Goal: Navigation & Orientation: Find specific page/section

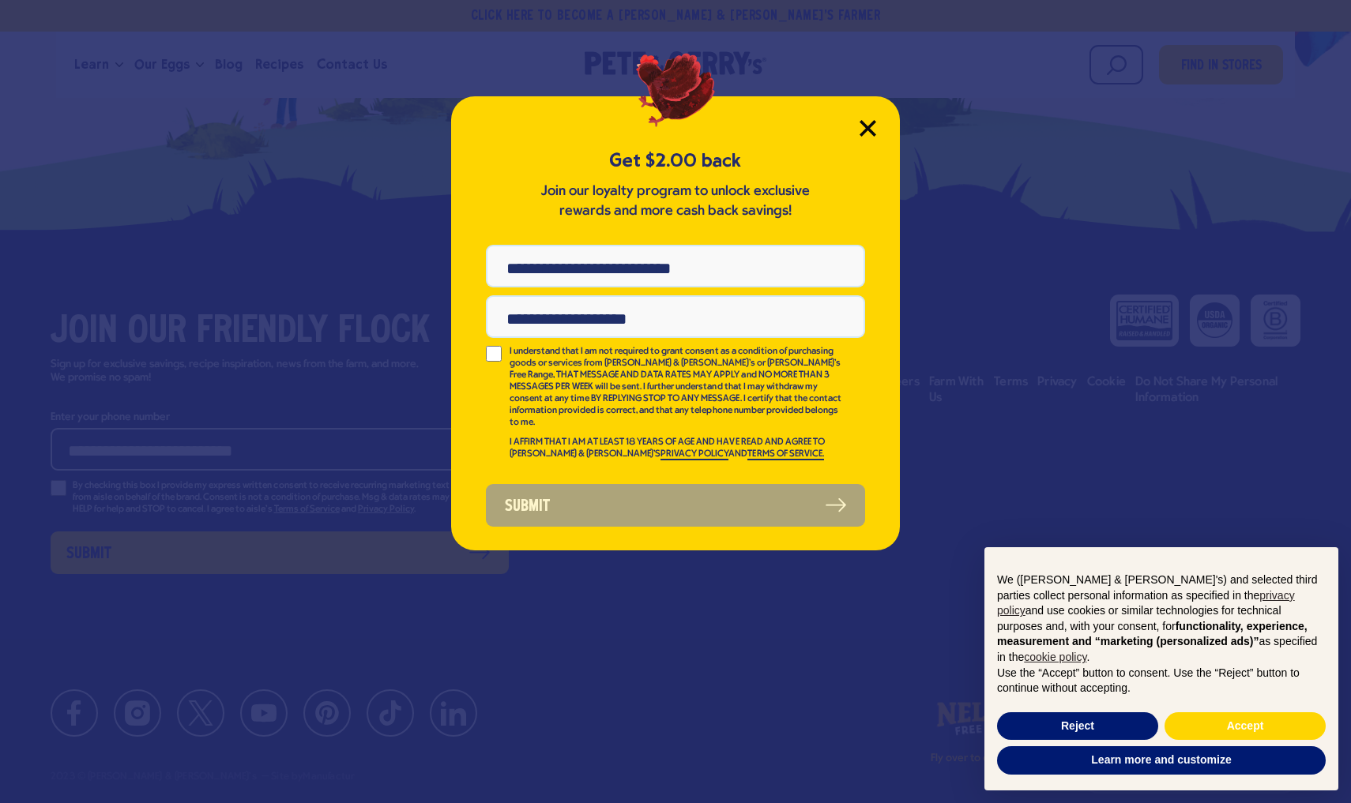
click at [867, 124] on icon "Close Modal" at bounding box center [867, 128] width 17 height 17
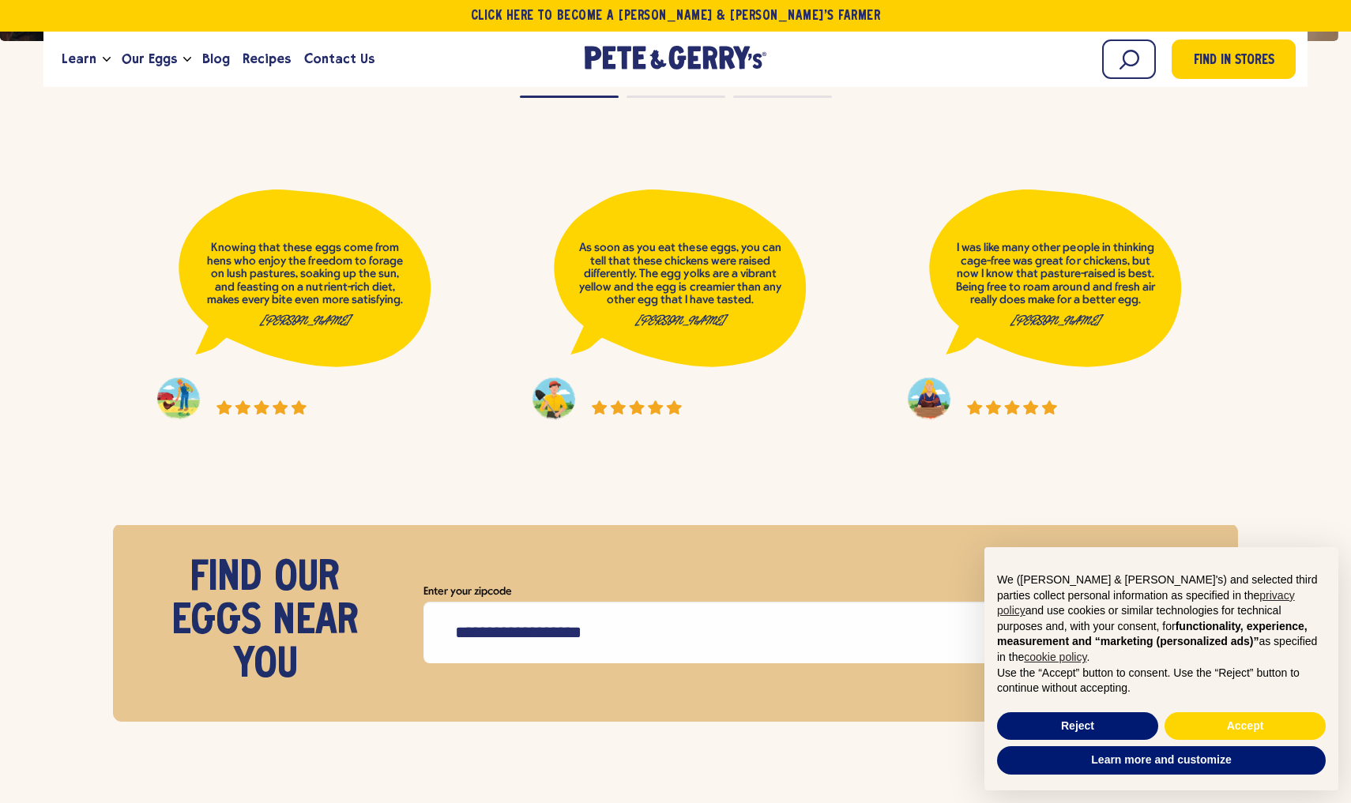
scroll to position [7086, 0]
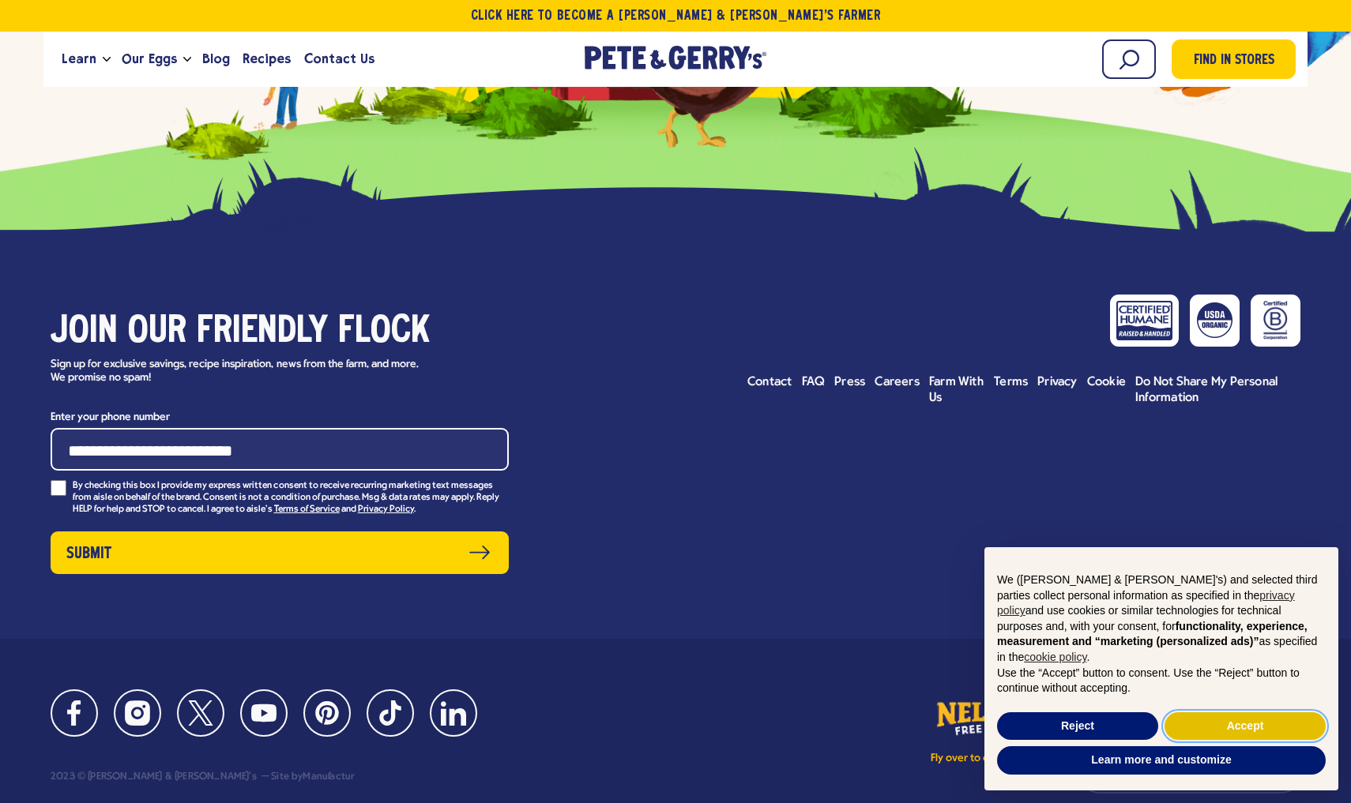
click at [1204, 722] on button "Accept" at bounding box center [1244, 726] width 161 height 28
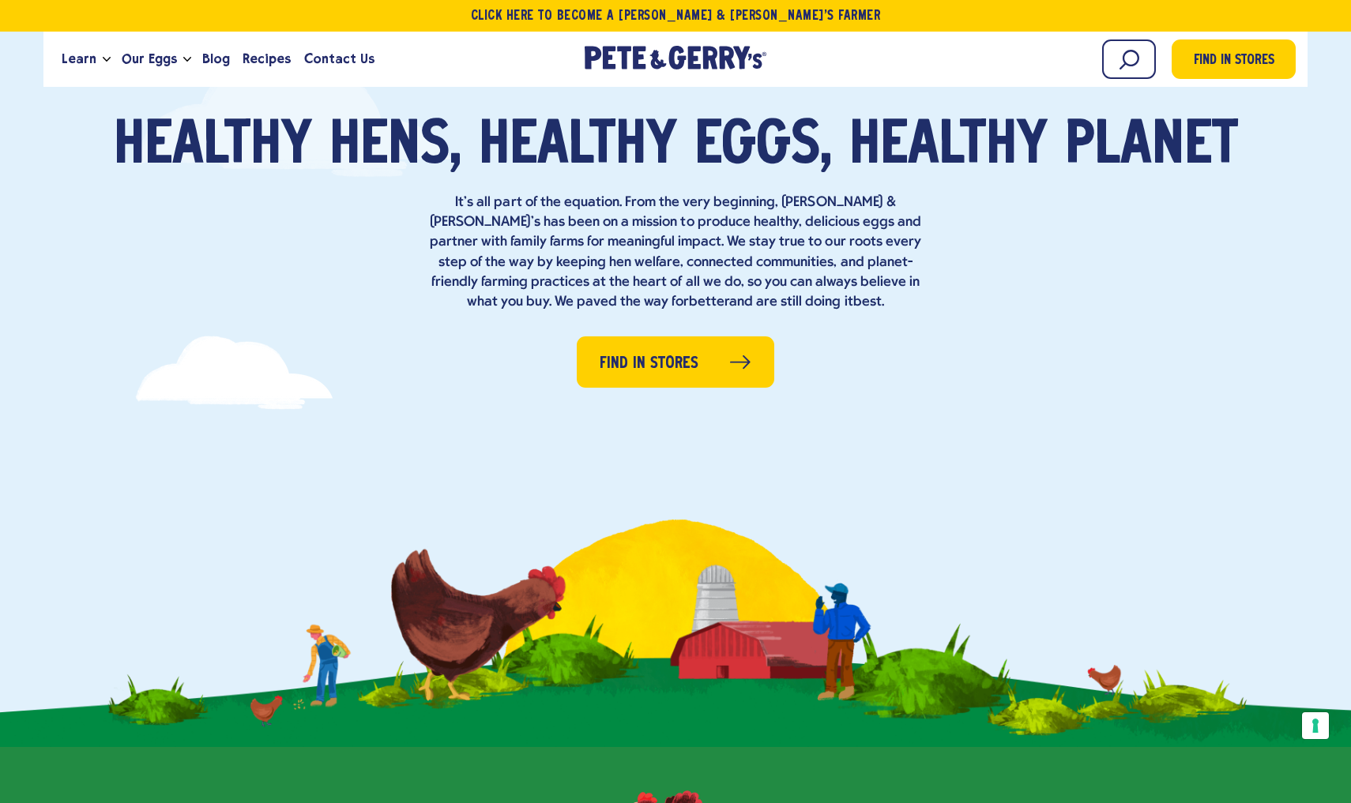
scroll to position [0, 0]
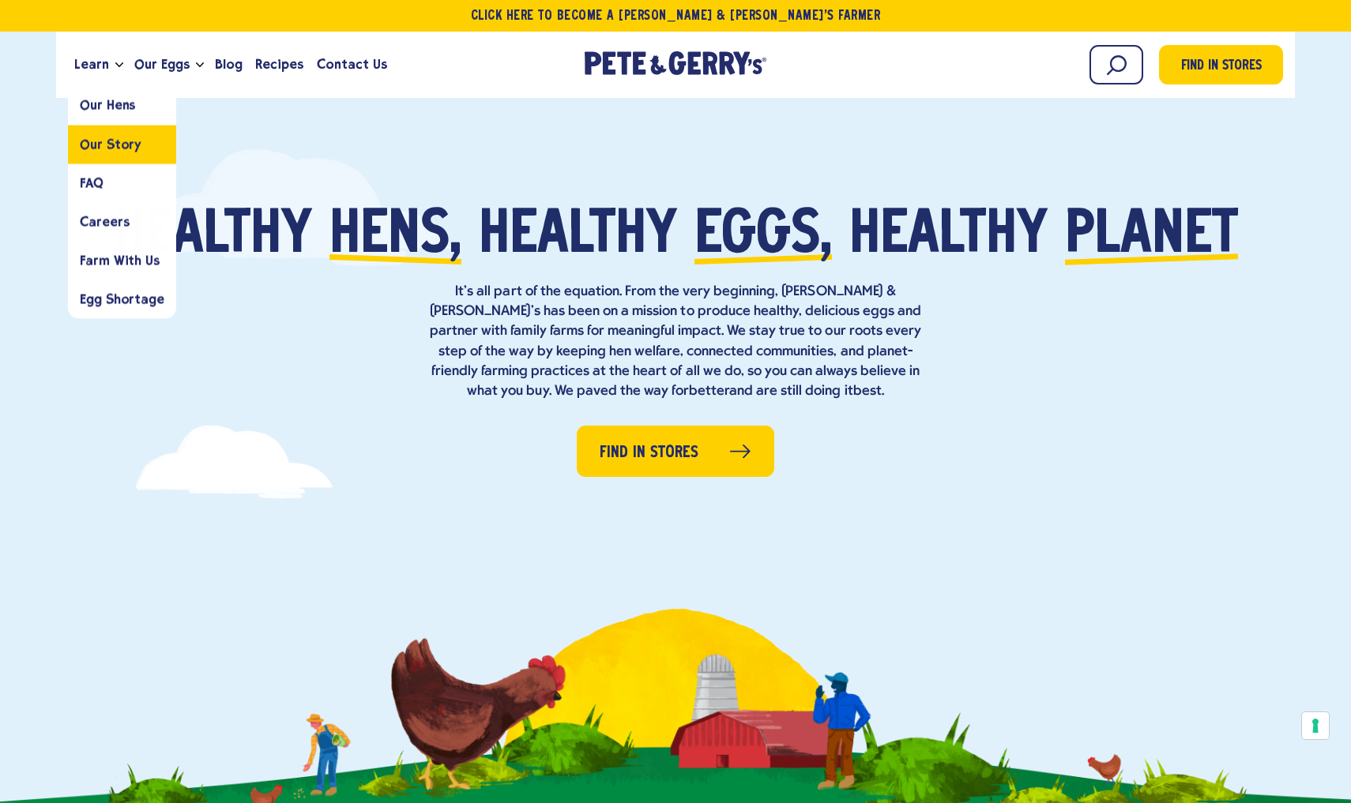
click at [99, 142] on span "Our Story" at bounding box center [111, 144] width 62 height 15
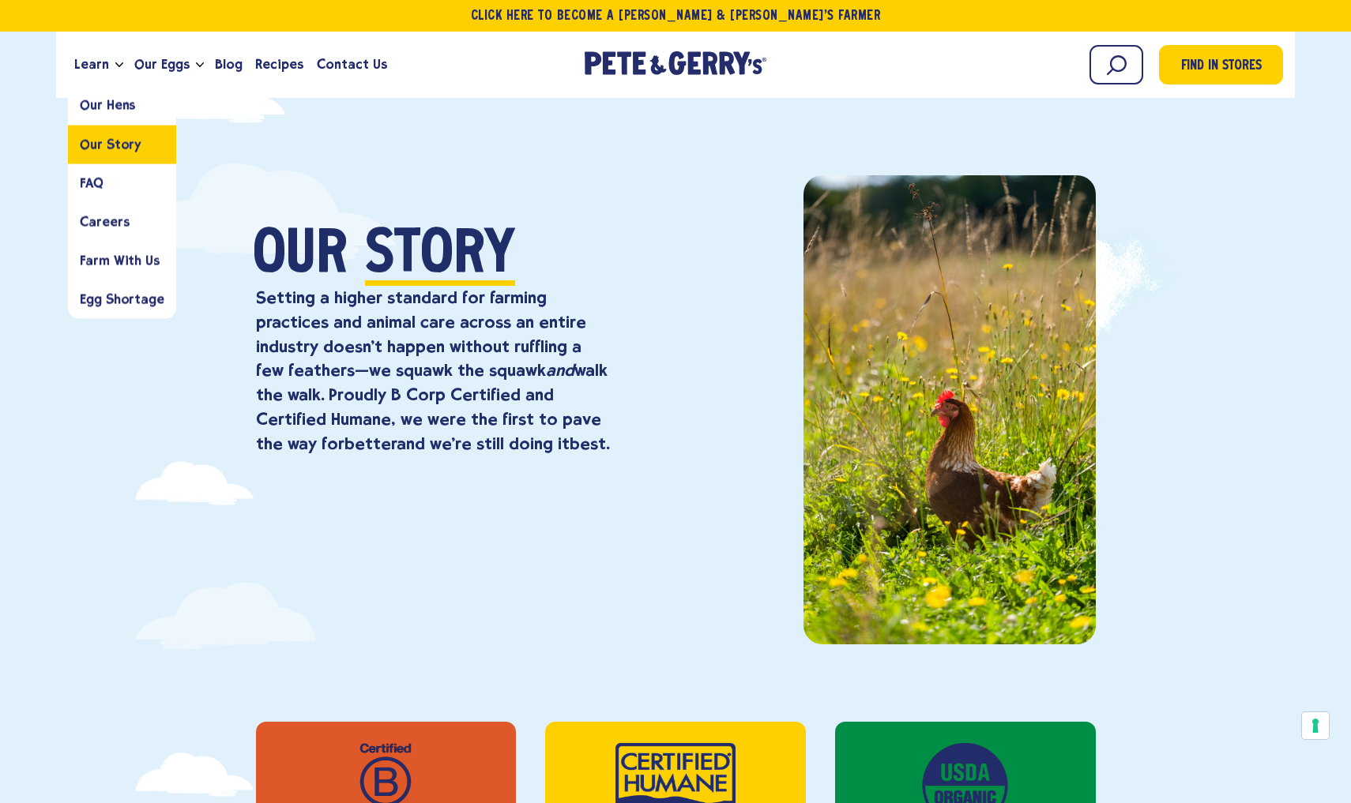
click at [133, 145] on span "Our Story" at bounding box center [111, 144] width 62 height 15
click at [111, 233] on link "Careers" at bounding box center [122, 221] width 108 height 39
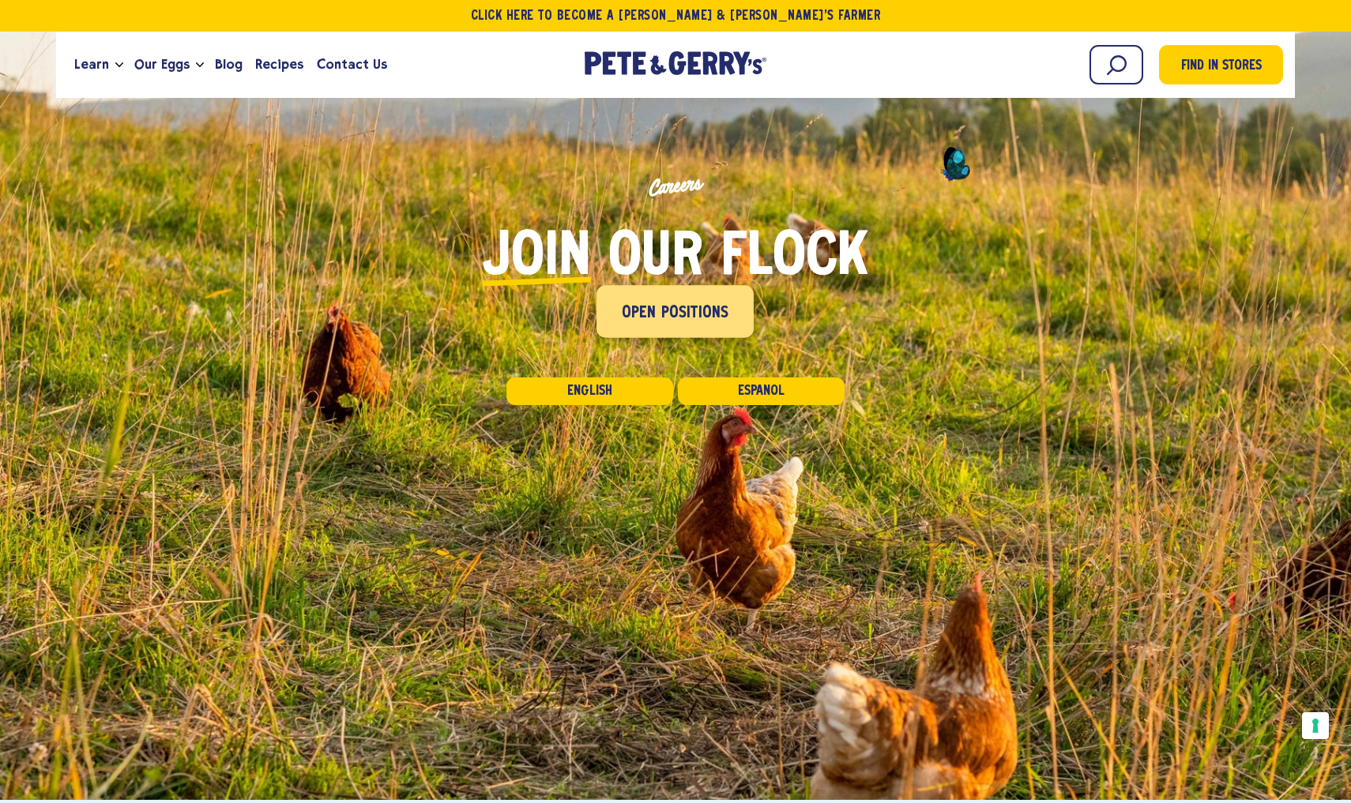
click at [705, 328] on link "Open Positions" at bounding box center [675, 311] width 157 height 52
